Goal: Find specific page/section: Find specific page/section

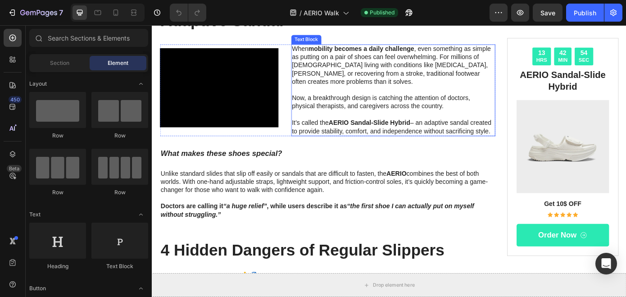
scroll to position [140, 0]
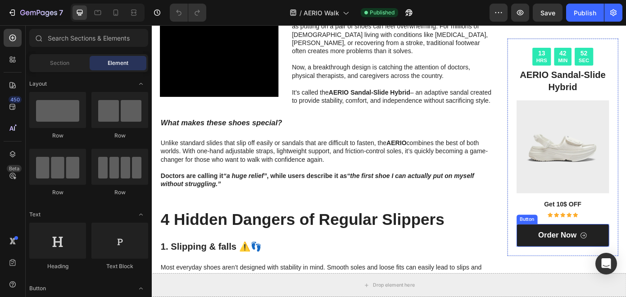
click at [625, 262] on link "order Now" at bounding box center [620, 265] width 106 height 26
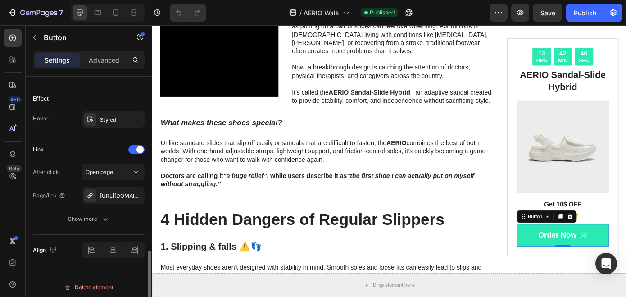
scroll to position [541, 0]
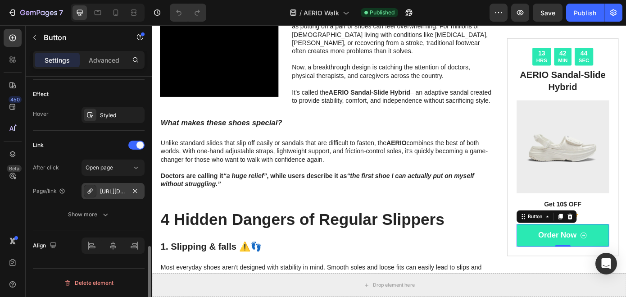
click at [107, 191] on div "[URL][DOMAIN_NAME]" at bounding box center [113, 191] width 26 height 8
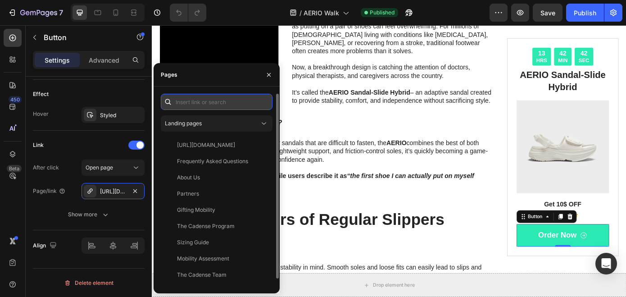
click at [220, 104] on input "text" at bounding box center [217, 102] width 112 height 16
paste input "[URL][DOMAIN_NAME]"
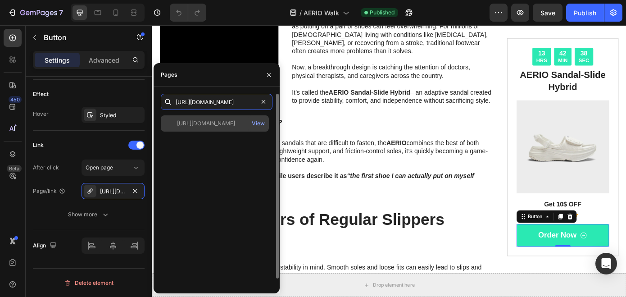
type input "[URL][DOMAIN_NAME]"
click at [219, 123] on div "[URL][DOMAIN_NAME]" at bounding box center [206, 123] width 58 height 8
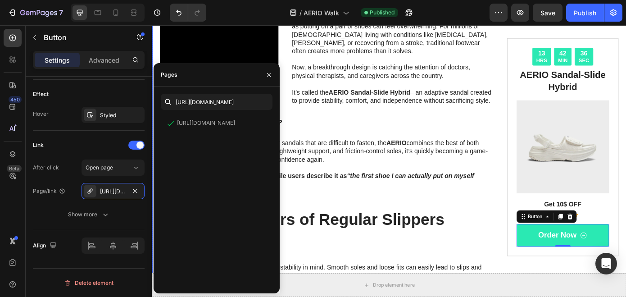
click at [465, 245] on div "Doctors Are Talking About This New Adaptive Sandal Heading Video When mobility …" at bounding box center [352, 266] width 382 height 634
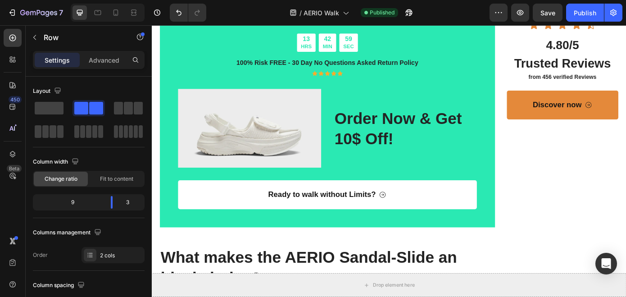
scroll to position [1261, 0]
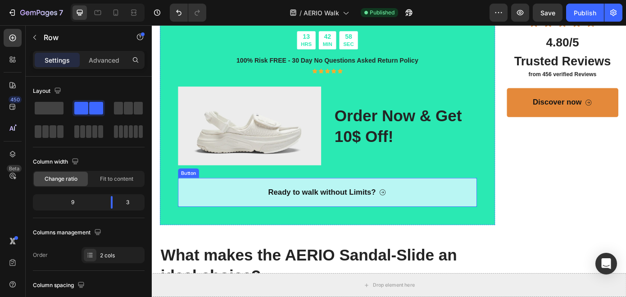
click at [468, 206] on link "Ready to walk without Limits?" at bounding box center [351, 215] width 340 height 33
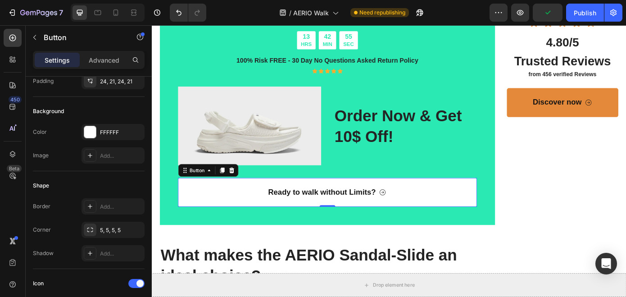
scroll to position [541, 0]
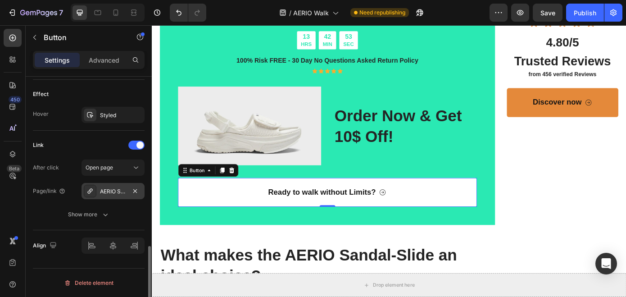
click at [122, 190] on div "AERIO Sandal-Slide Hybrid VIP Access" at bounding box center [113, 191] width 26 height 8
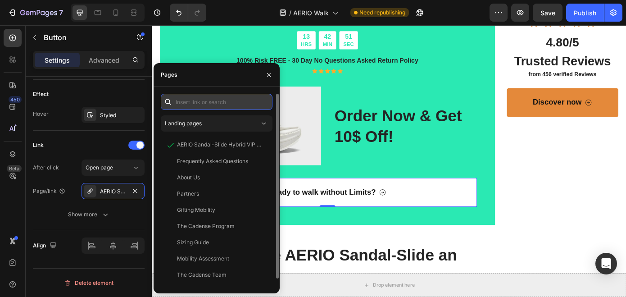
click at [217, 99] on input "text" at bounding box center [217, 102] width 112 height 16
paste input "[URL][DOMAIN_NAME]"
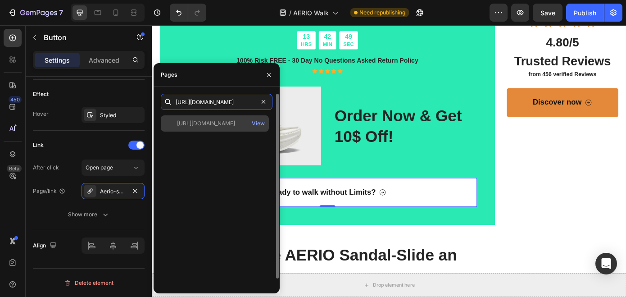
type input "[URL][DOMAIN_NAME]"
click at [219, 122] on div "[URL][DOMAIN_NAME]" at bounding box center [206, 123] width 58 height 8
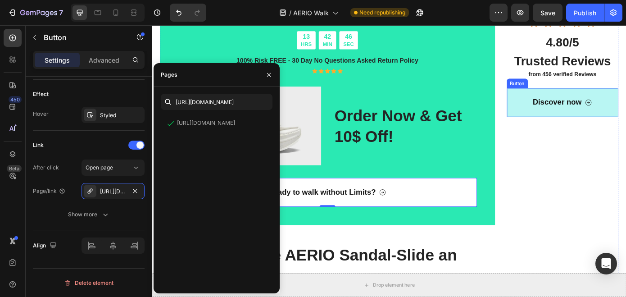
click at [599, 123] on link "Discover now" at bounding box center [619, 113] width 127 height 33
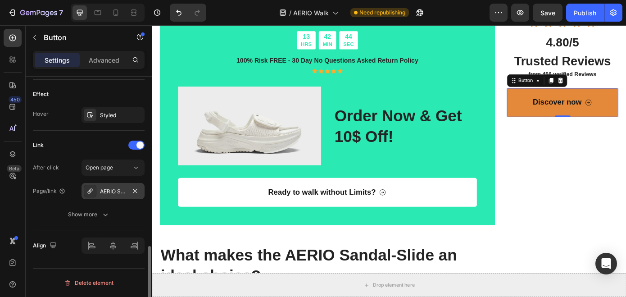
click at [118, 190] on div "AERIO Sandal-Slide Hybrid VIP Access" at bounding box center [113, 191] width 26 height 8
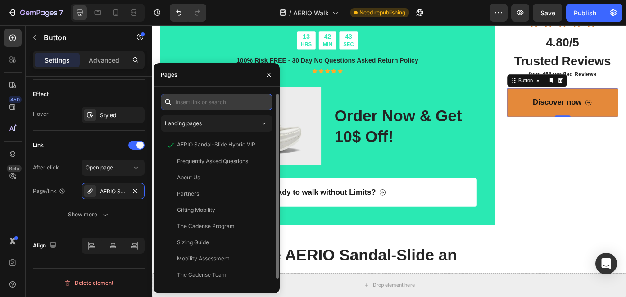
click at [208, 99] on input "text" at bounding box center [217, 102] width 112 height 16
paste input "[URL][DOMAIN_NAME]"
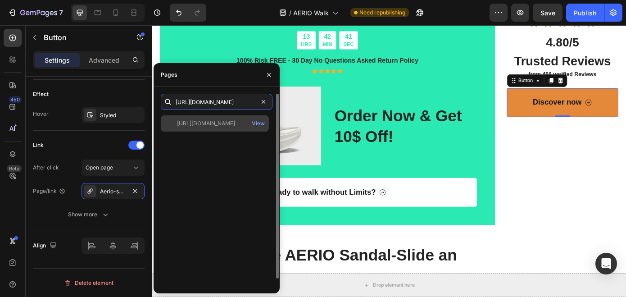
type input "[URL][DOMAIN_NAME]"
click at [208, 126] on div "[URL][DOMAIN_NAME]" at bounding box center [206, 123] width 58 height 8
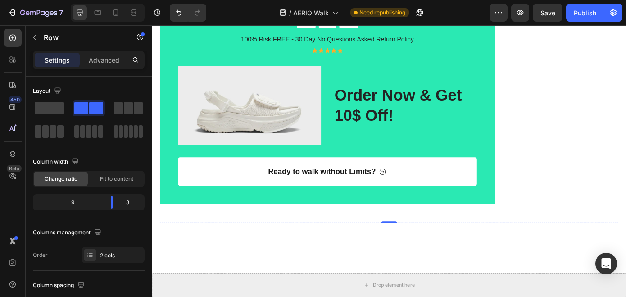
scroll to position [1943, 0]
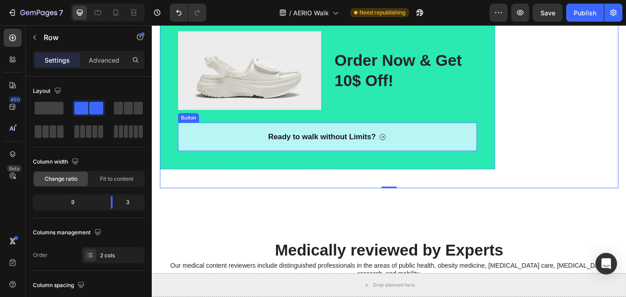
click at [446, 158] on link "Ready to walk without Limits?" at bounding box center [351, 152] width 340 height 33
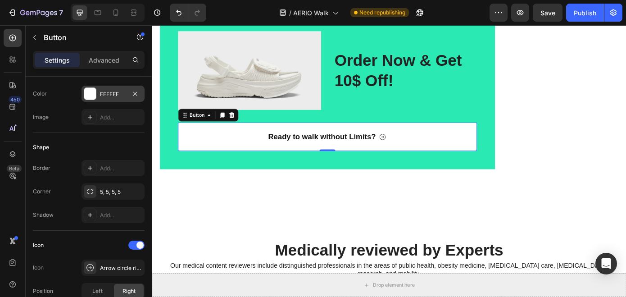
scroll to position [541, 0]
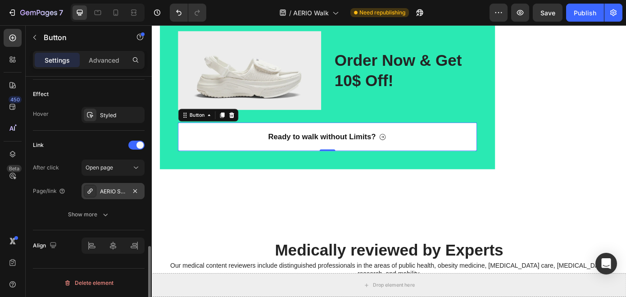
click at [112, 191] on div "AERIO Sandal-Slide Hybrid VIP Access" at bounding box center [113, 191] width 26 height 8
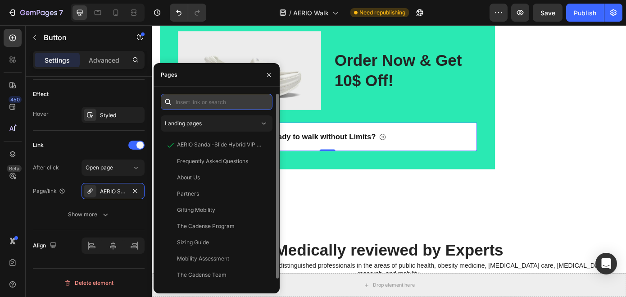
click at [200, 101] on input "text" at bounding box center [217, 102] width 112 height 16
paste input "[URL][DOMAIN_NAME]"
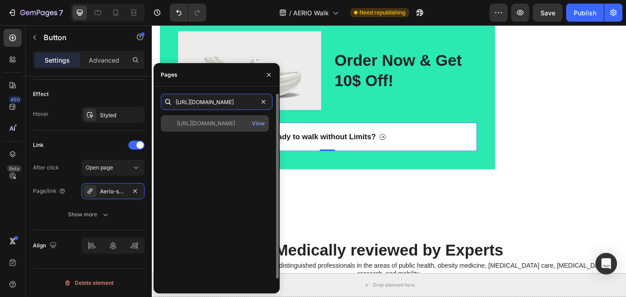
type input "[URL][DOMAIN_NAME]"
click at [224, 122] on div "[URL][DOMAIN_NAME]" at bounding box center [206, 123] width 58 height 8
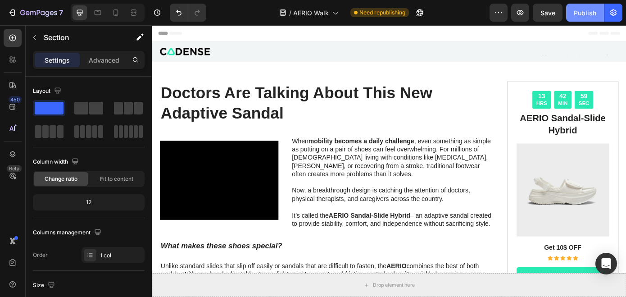
click at [592, 12] on div "Publish" at bounding box center [585, 12] width 23 height 9
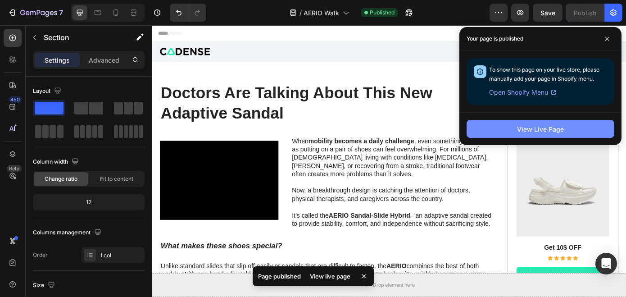
click at [532, 131] on div "View Live Page" at bounding box center [540, 128] width 47 height 9
